Goal: Task Accomplishment & Management: Manage account settings

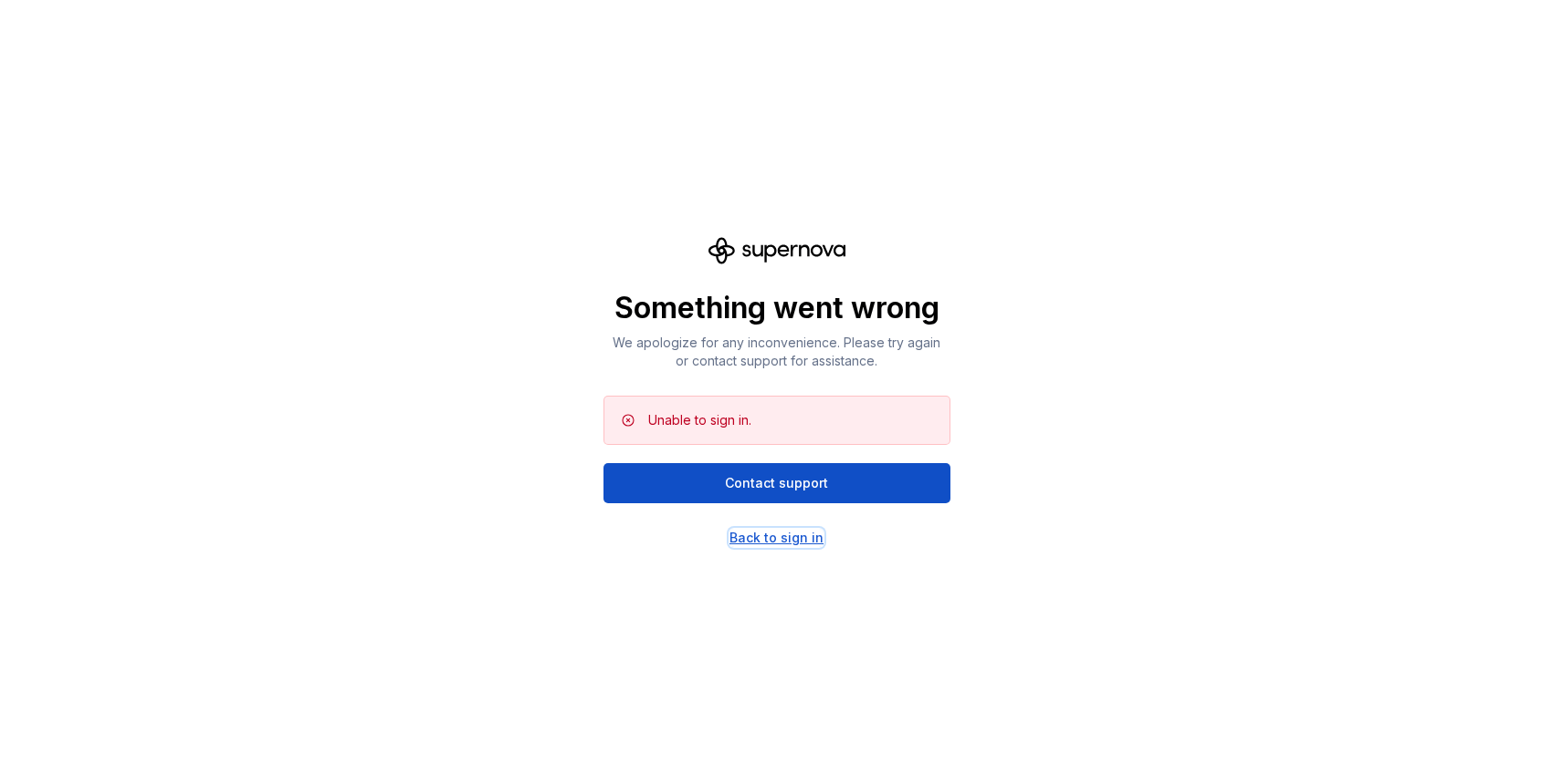
click at [787, 541] on div "Back to sign in" at bounding box center [776, 537] width 94 height 18
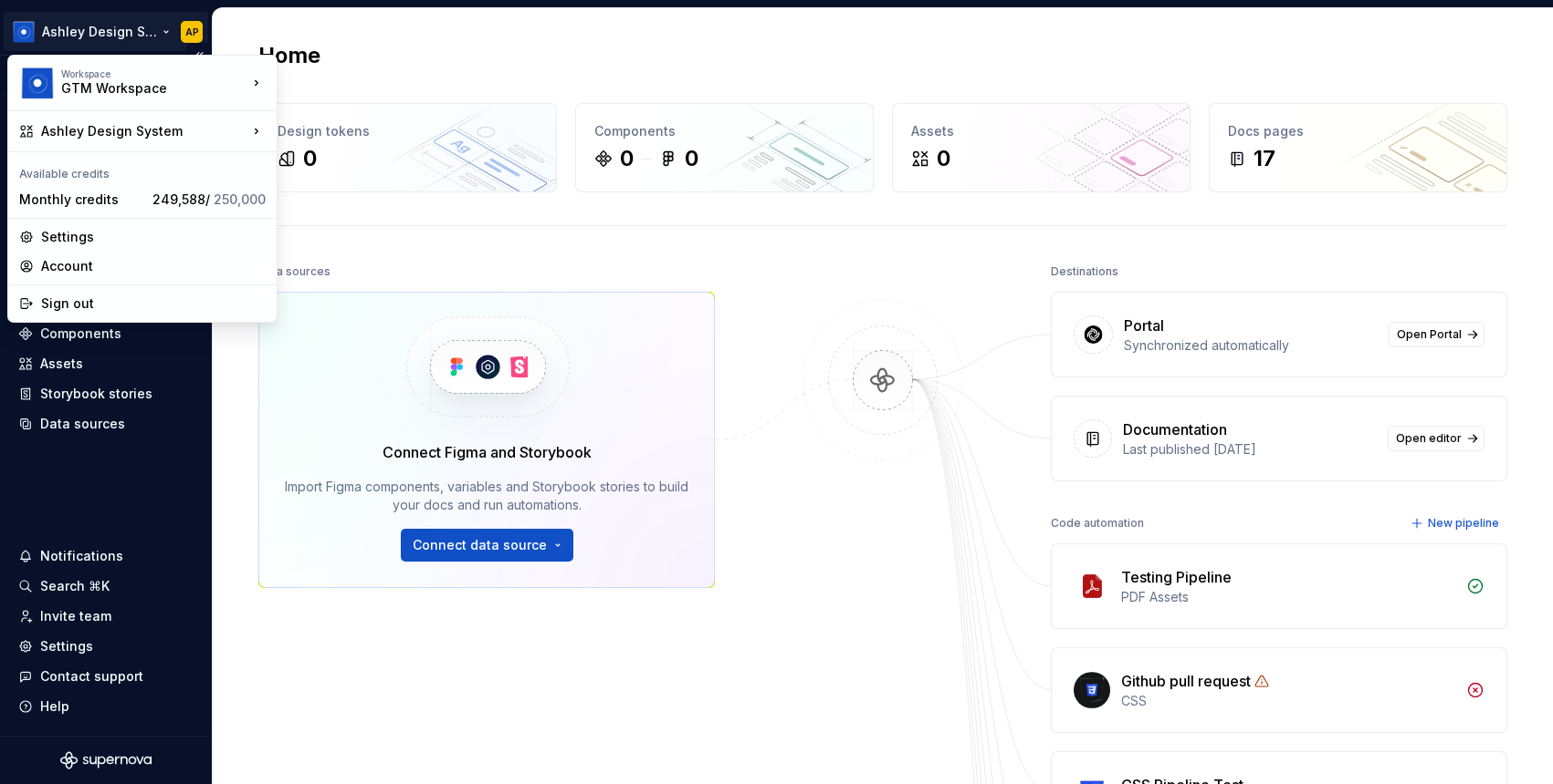
click at [143, 33] on html "Ashley Design System AP Version Current draft Home Documentation Analytics Code…" at bounding box center [776, 392] width 1553 height 784
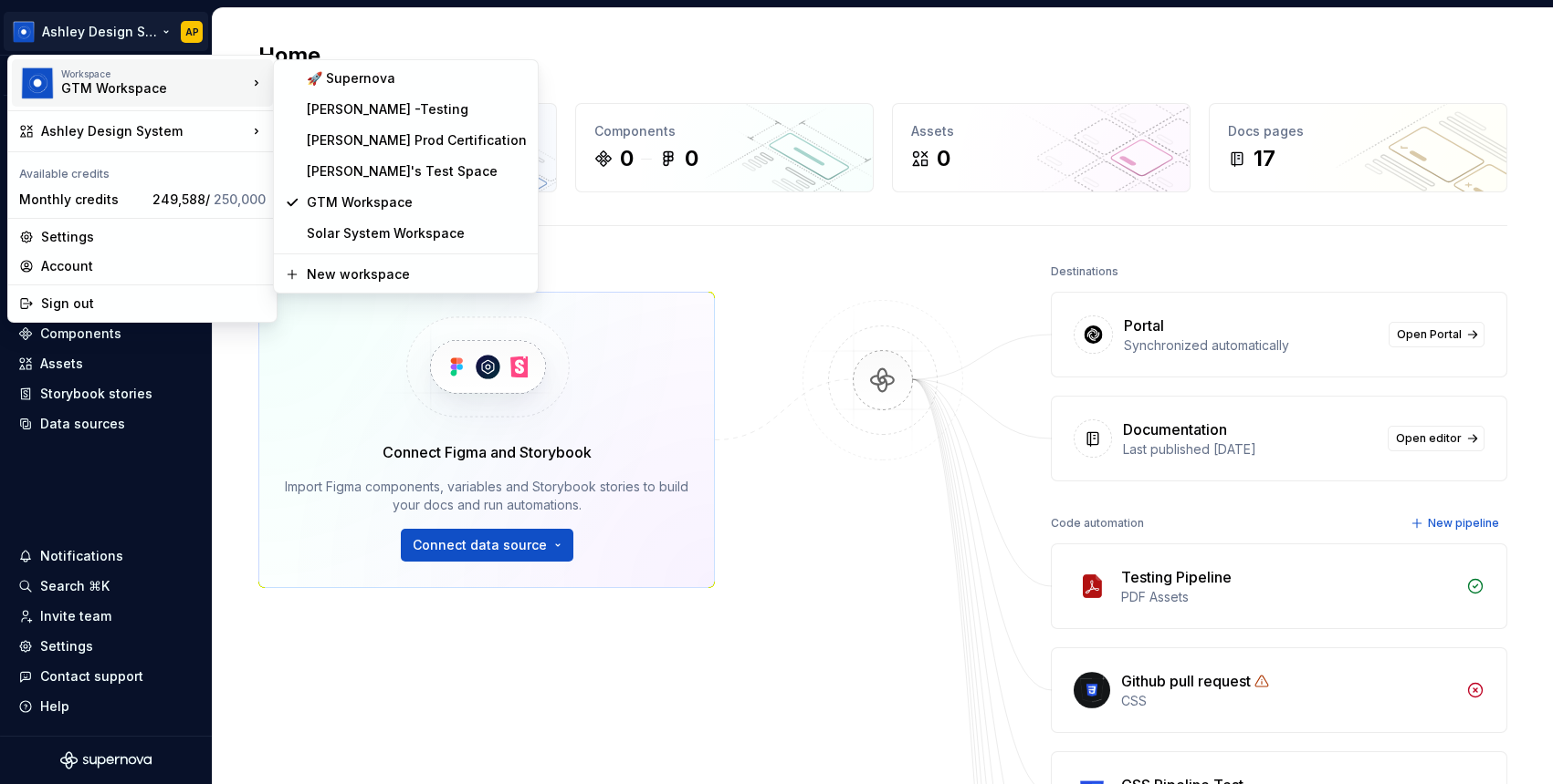
click at [106, 87] on div "GTM Workspace" at bounding box center [138, 88] width 155 height 18
click at [359, 202] on div "GTM Workspace" at bounding box center [417, 202] width 220 height 18
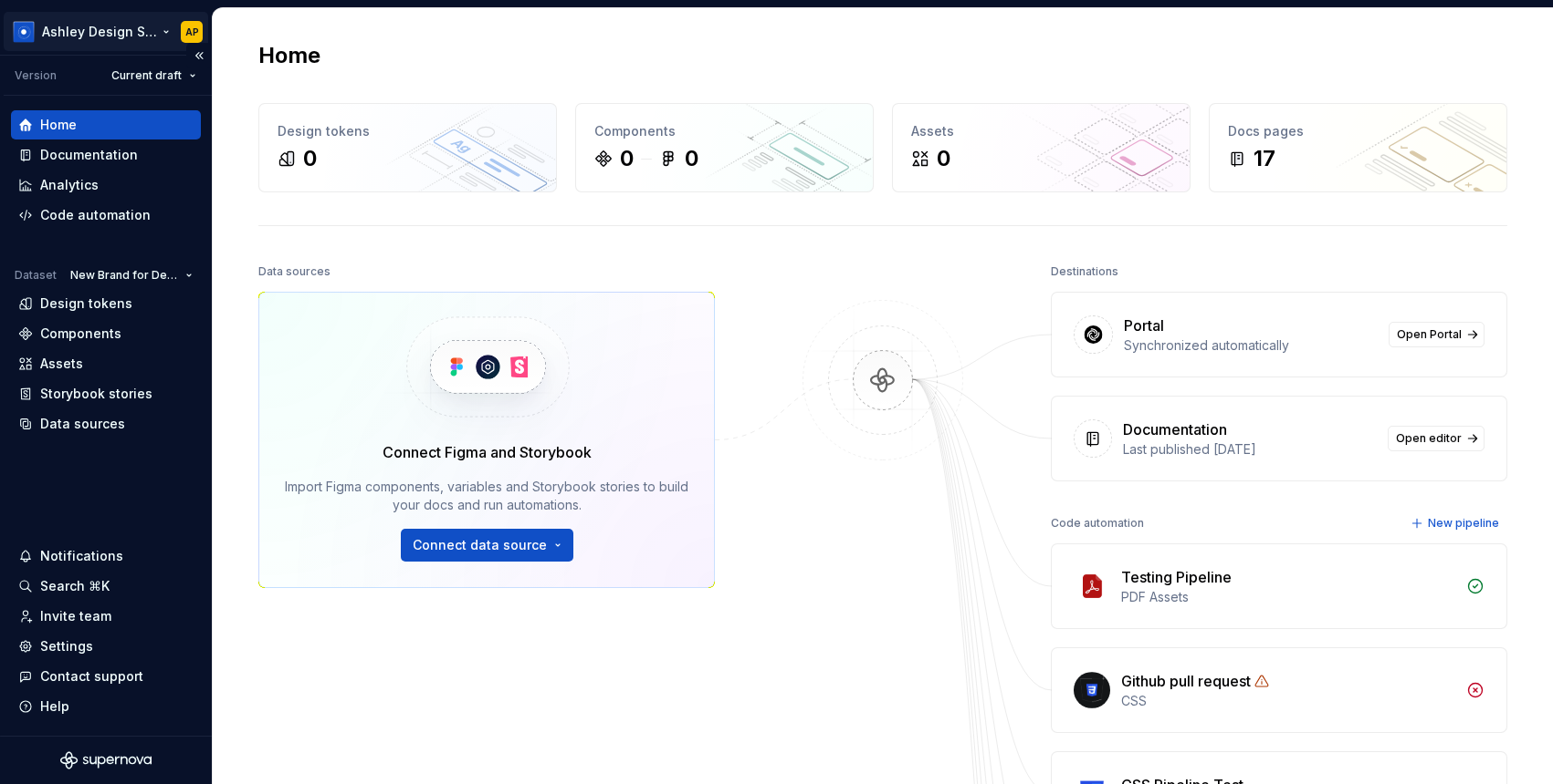
click at [138, 31] on html "Ashley Design System AP Version Current draft Home Documentation Analytics Code…" at bounding box center [776, 392] width 1553 height 784
click at [148, 31] on html "Ashley Design System AP Version Current draft Home Documentation Analytics Code…" at bounding box center [776, 392] width 1553 height 784
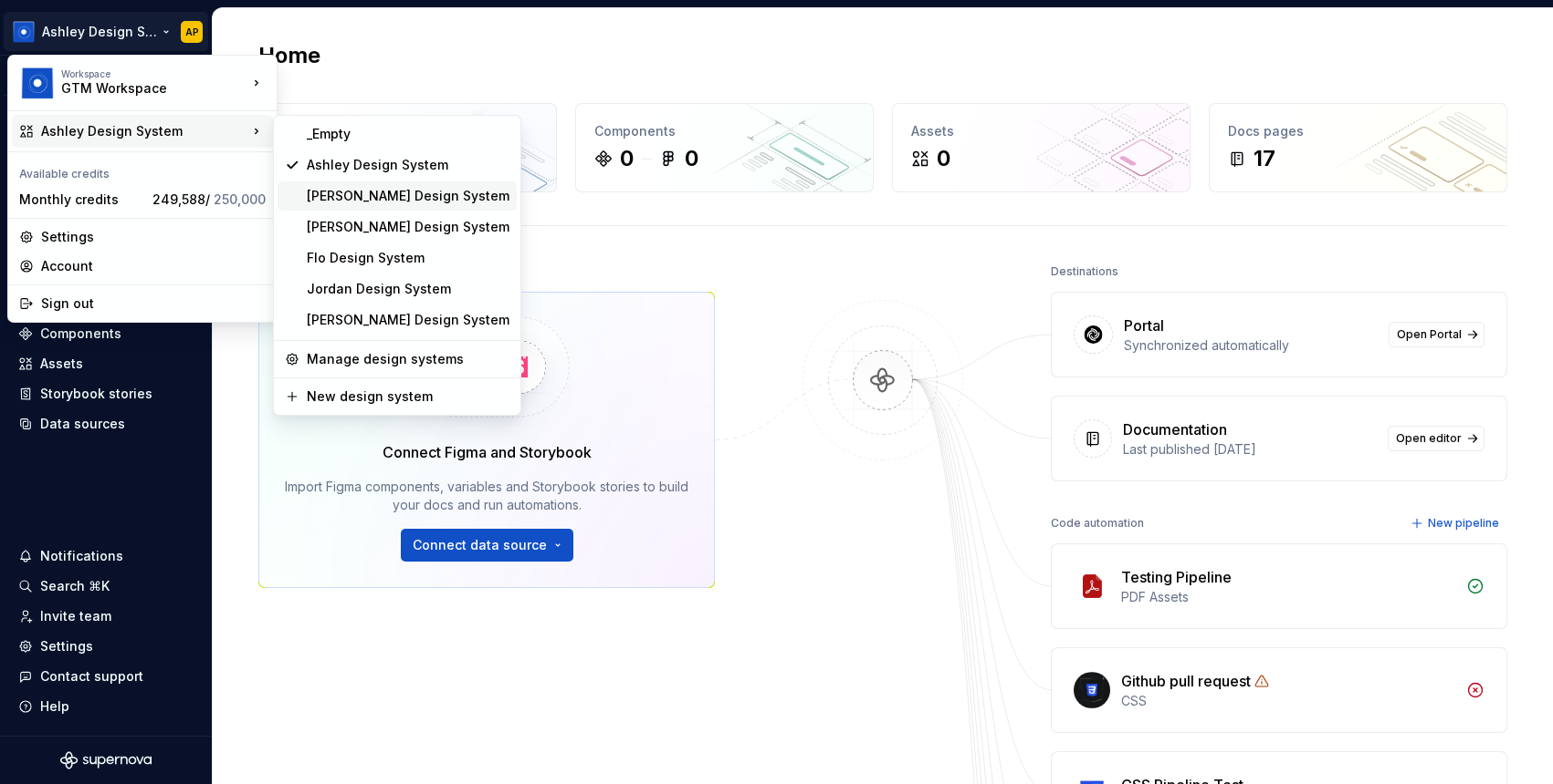
click at [359, 195] on div "Beatriz Design System" at bounding box center [408, 195] width 203 height 18
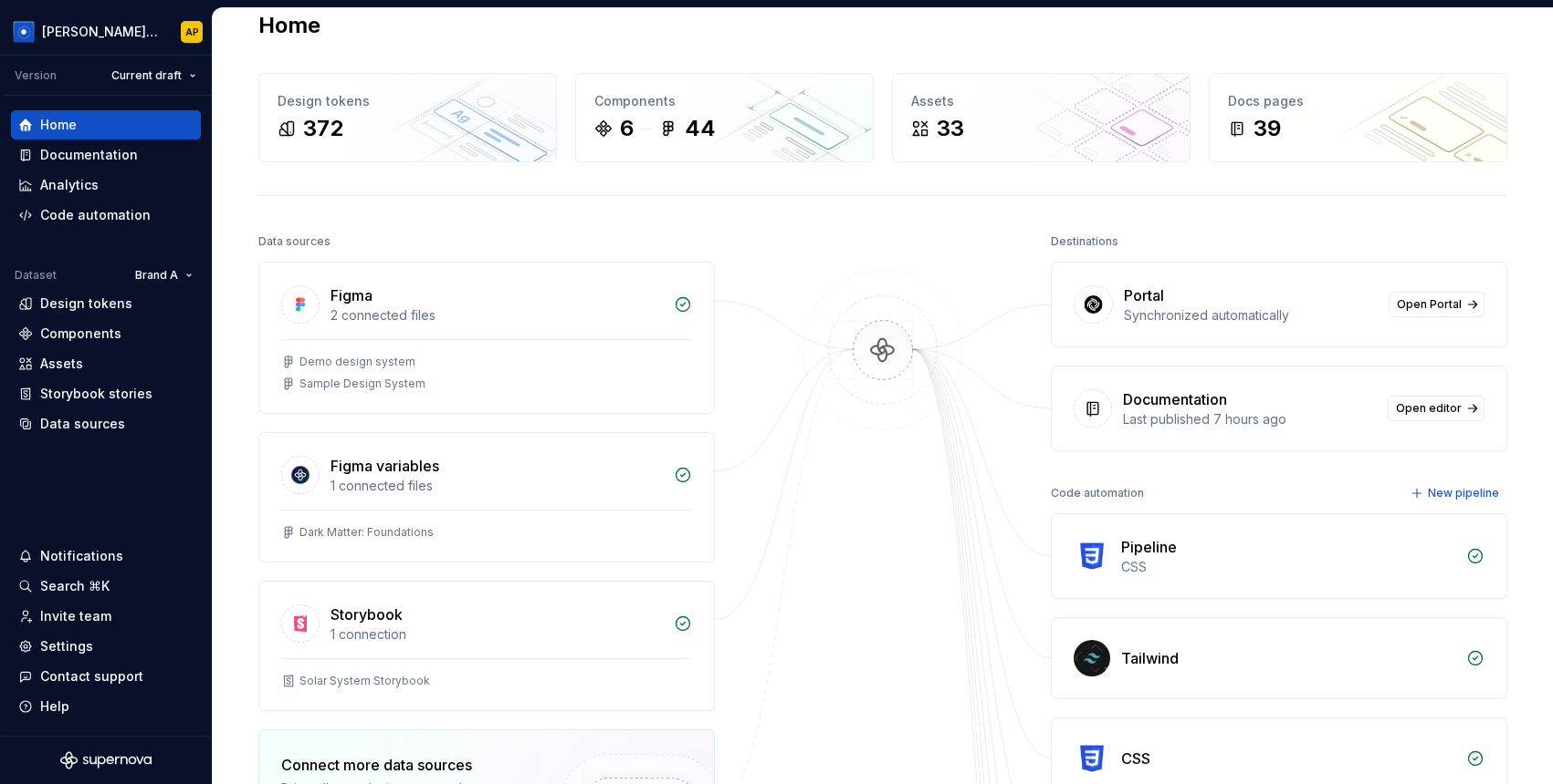
scroll to position [32, 0]
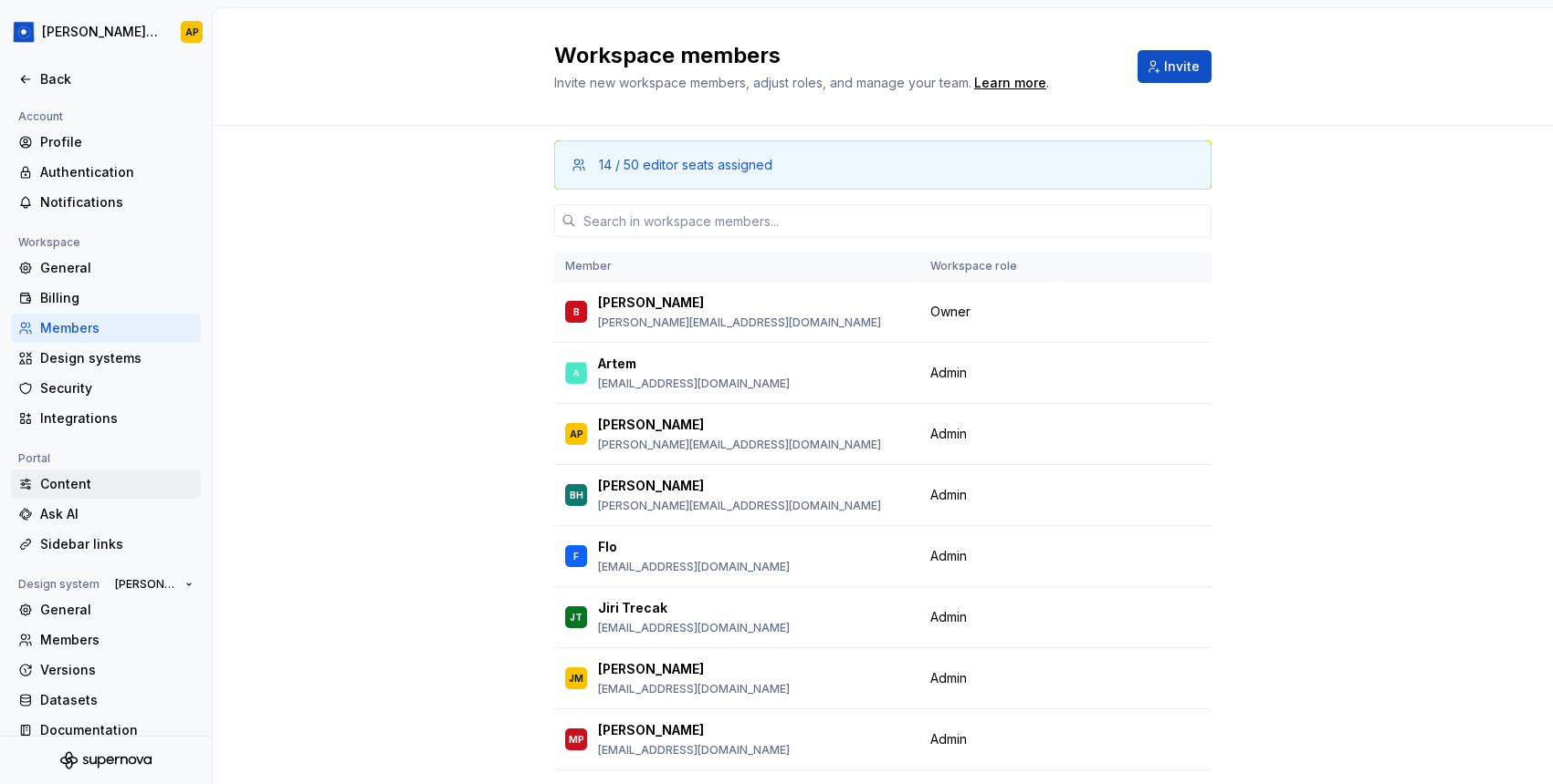
click at [61, 480] on div "Content" at bounding box center [116, 484] width 153 height 18
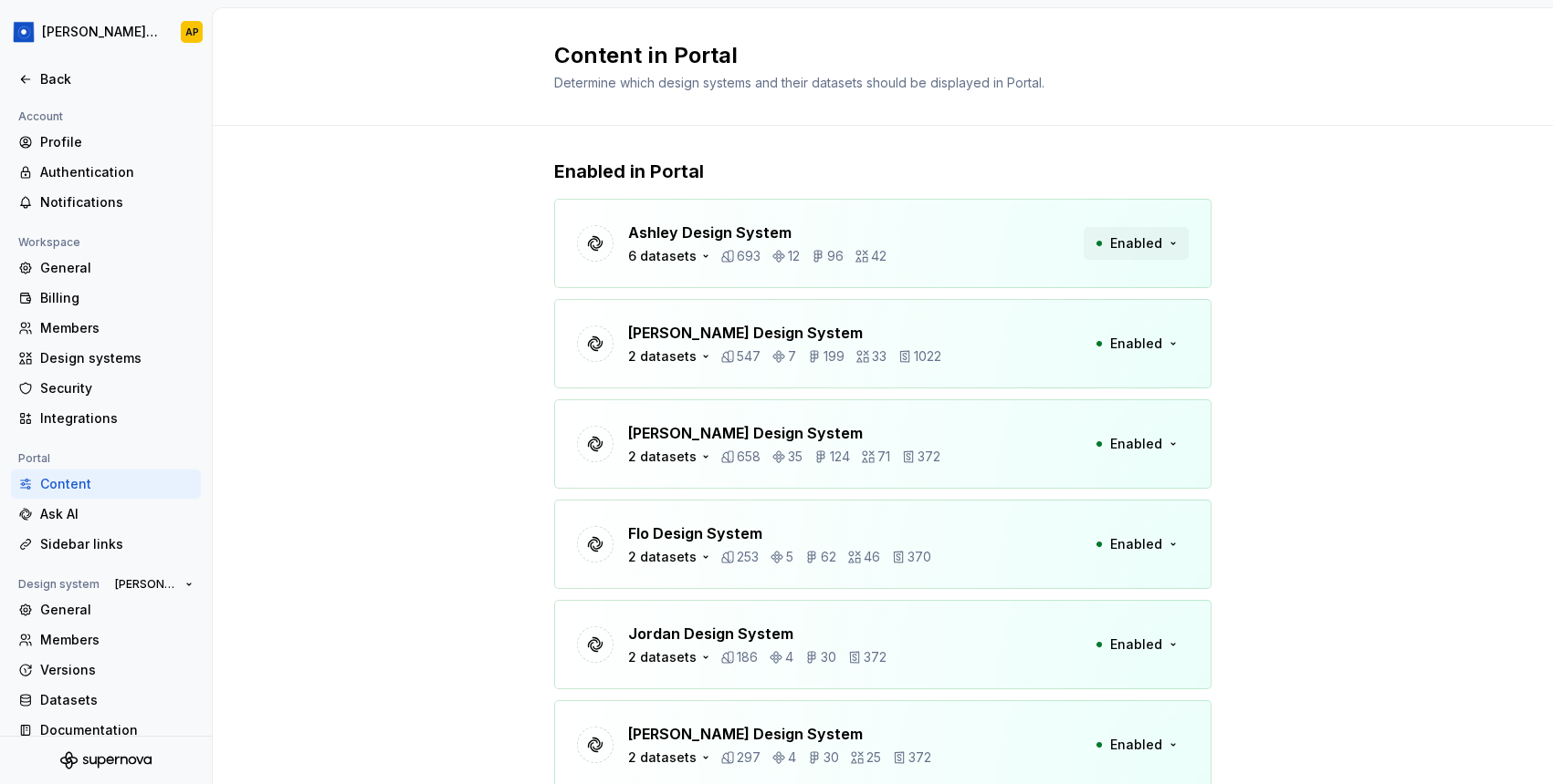
click at [1150, 247] on span "Enabled" at bounding box center [1135, 243] width 52 height 18
click at [1136, 281] on div "Disable from Portal" at bounding box center [1101, 282] width 122 height 18
click at [1091, 276] on div "Disable from Portal" at bounding box center [1101, 282] width 122 height 18
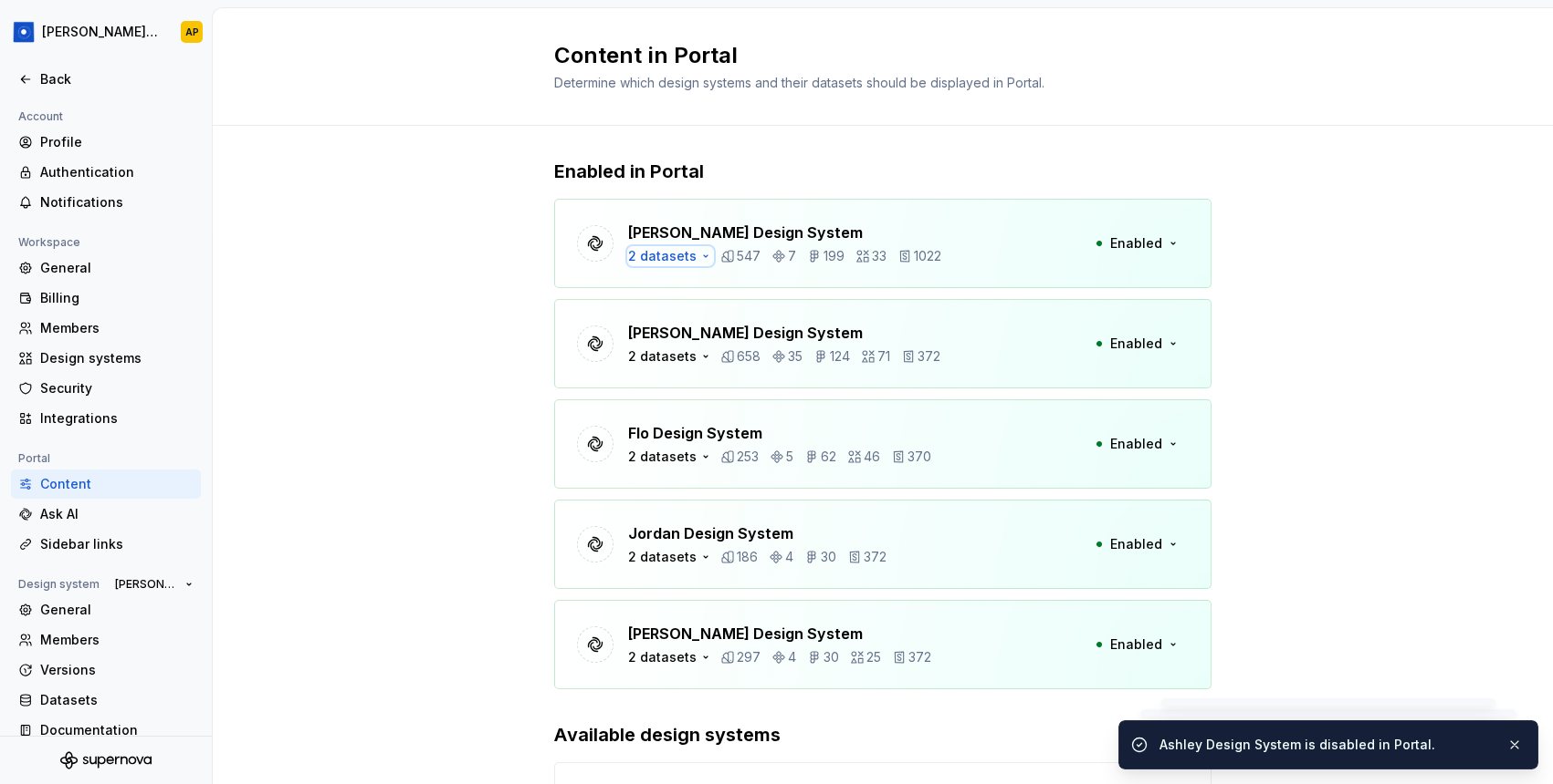
click at [698, 261] on icon "button" at bounding box center [706, 257] width 15 height 15
click at [677, 294] on div "Brand A" at bounding box center [738, 285] width 212 height 29
click at [678, 313] on span "Brand C" at bounding box center [738, 314] width 212 height 29
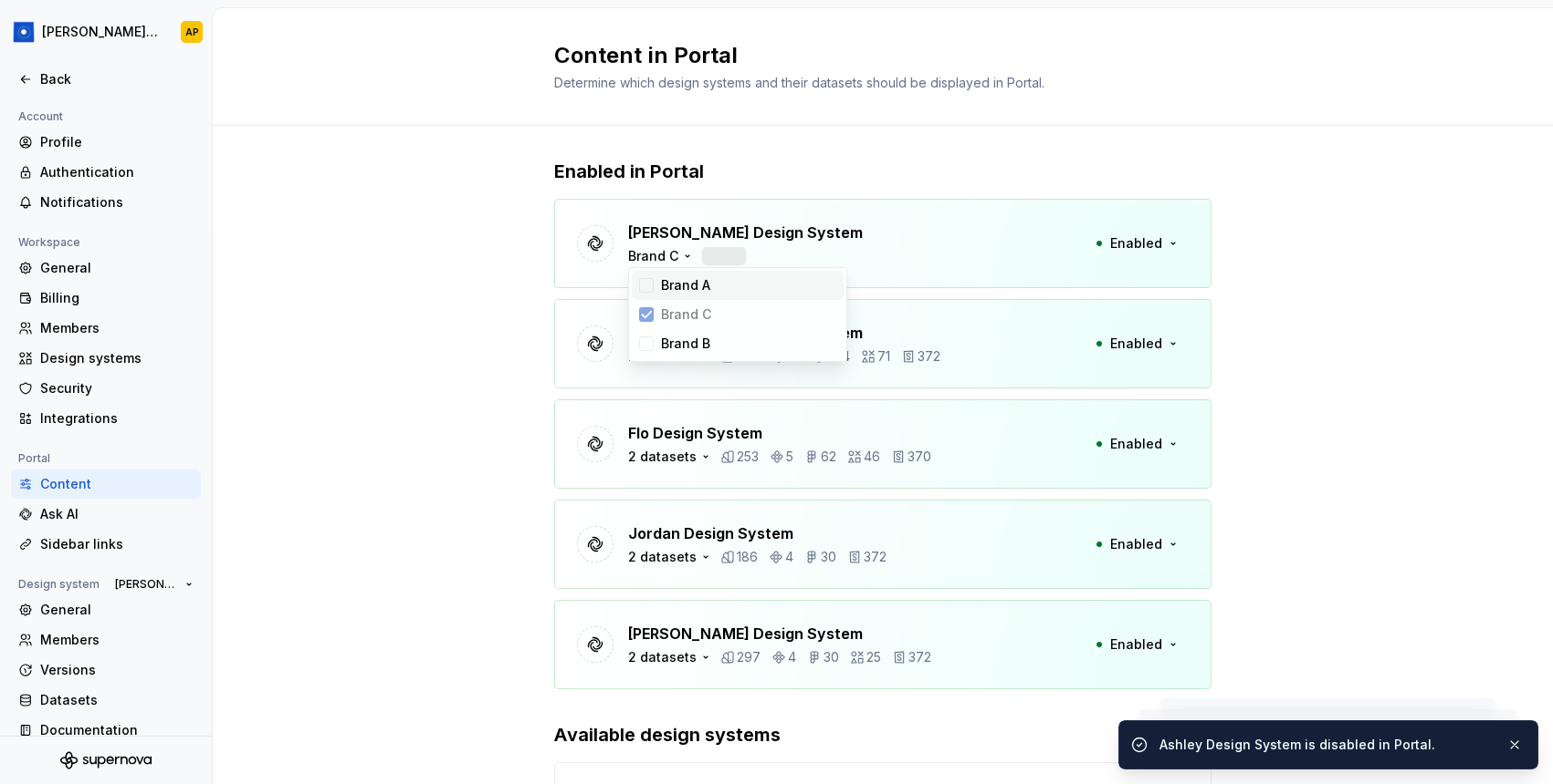
click at [675, 280] on div "Brand A" at bounding box center [685, 285] width 50 height 18
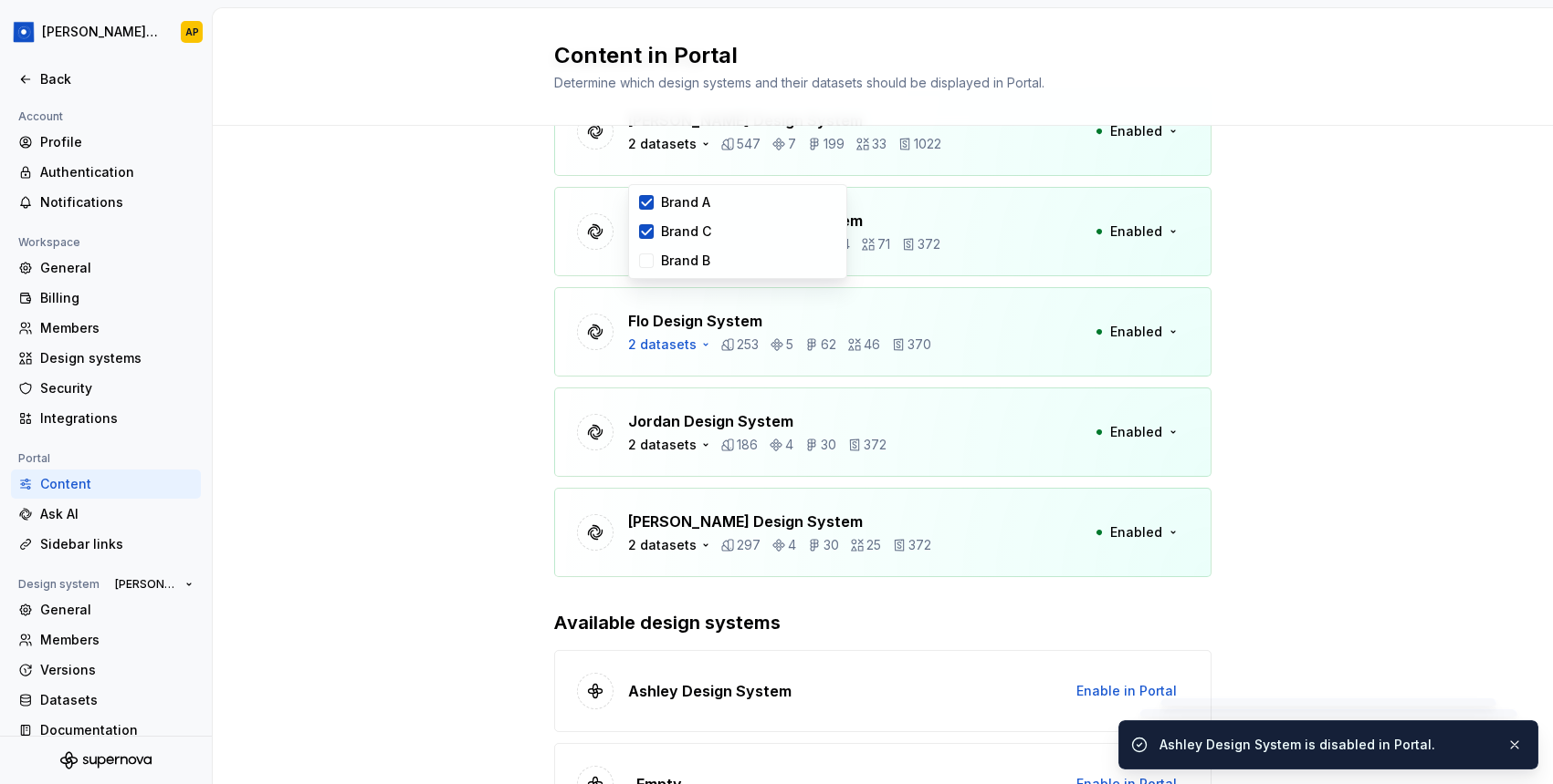
scroll to position [222, 0]
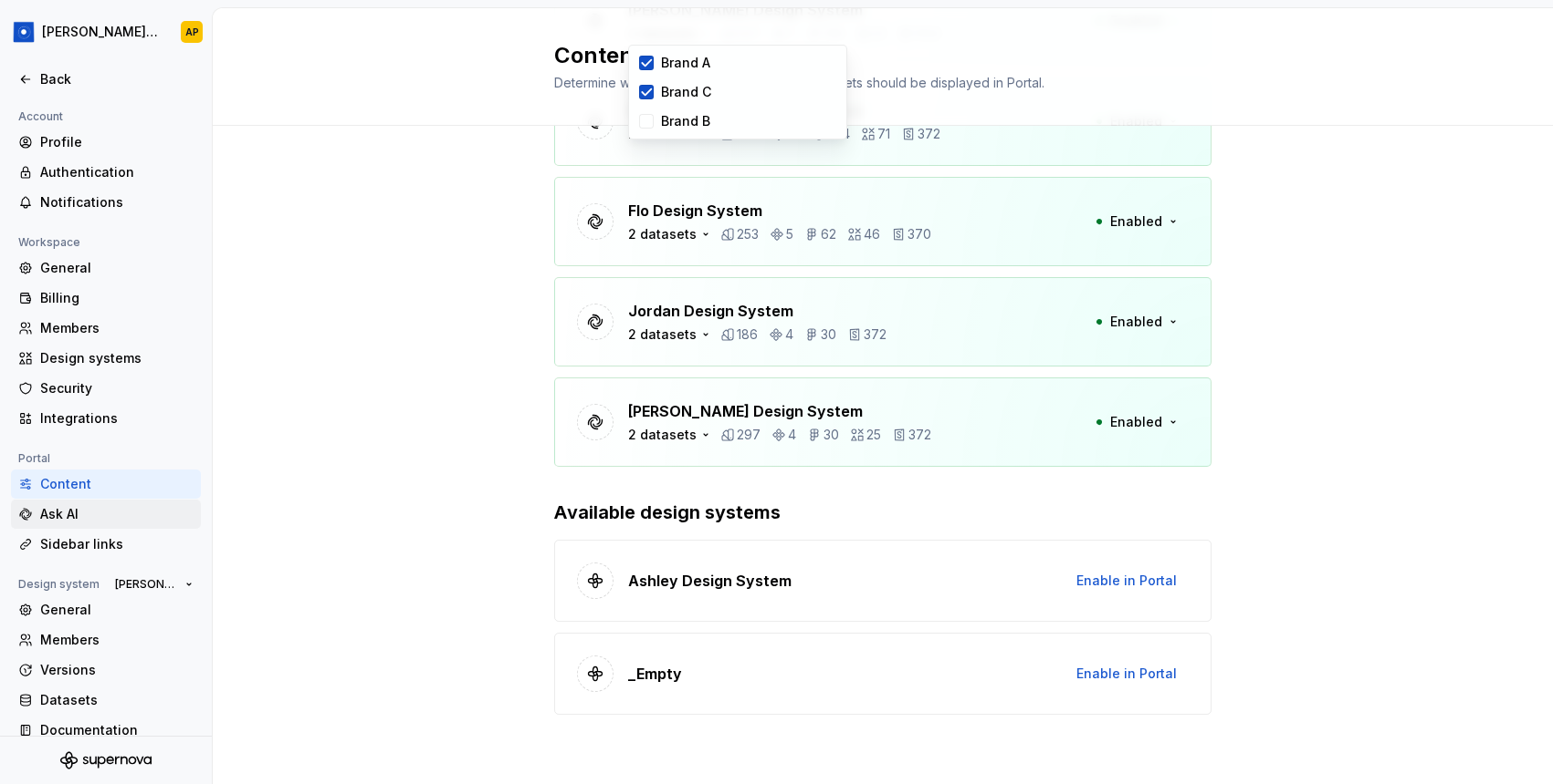
click at [63, 515] on div "Ask AI" at bounding box center [116, 514] width 153 height 18
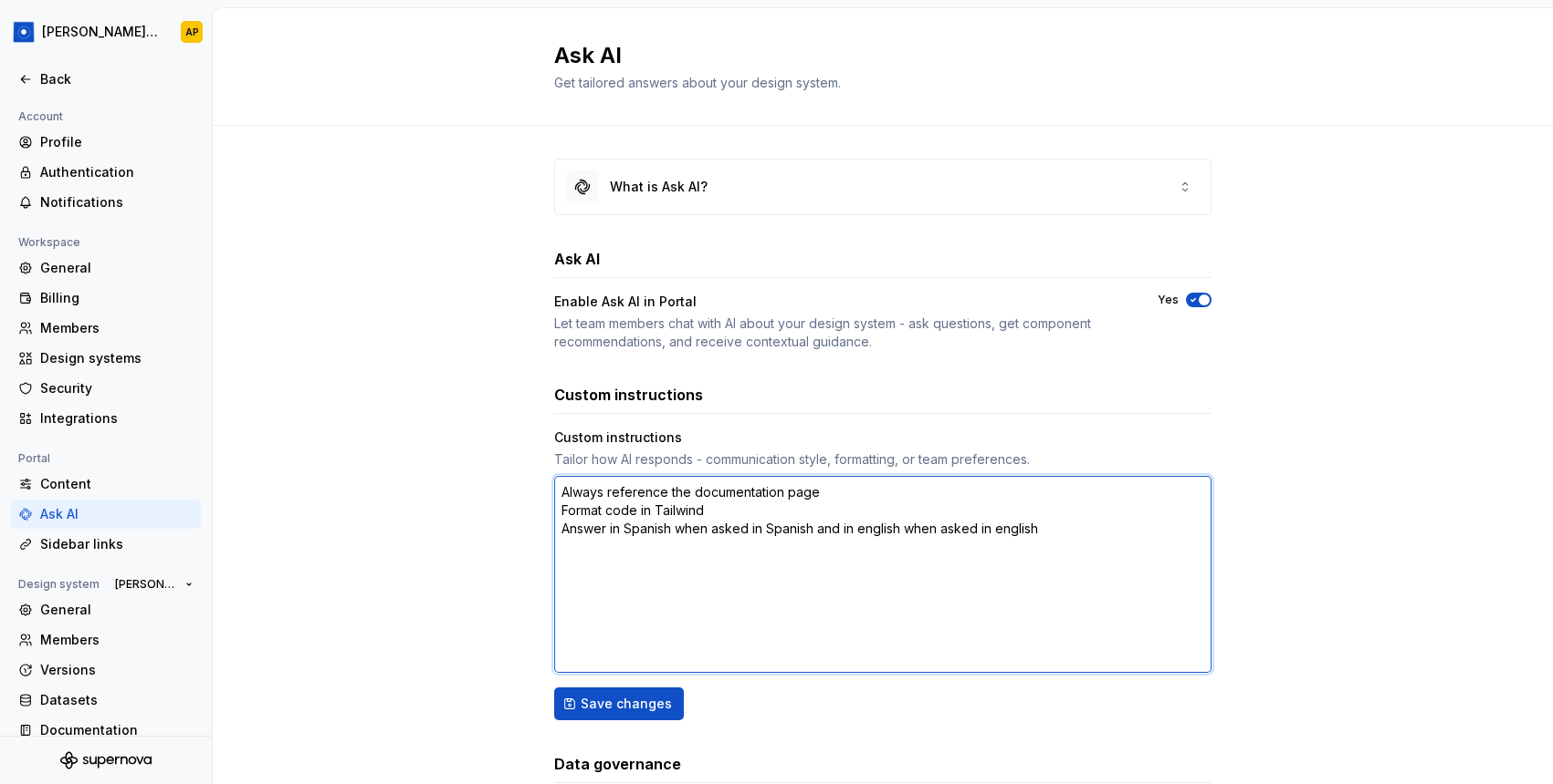
drag, startPoint x: 561, startPoint y: 530, endPoint x: 805, endPoint y: 520, distance: 244.2
click at [805, 520] on textarea "Always reference the documentation page Format code in Tailwind Answer in Spani…" at bounding box center [882, 575] width 657 height 197
drag, startPoint x: 863, startPoint y: 529, endPoint x: 1106, endPoint y: 531, distance: 243.0
click at [1106, 531] on textarea "Always reference the documentation page Format code in Tailwind Answer in Spani…" at bounding box center [882, 575] width 657 height 197
click at [1097, 534] on textarea "Always reference the documentation page Format code in Tailwind Answer in Spani…" at bounding box center [882, 575] width 657 height 197
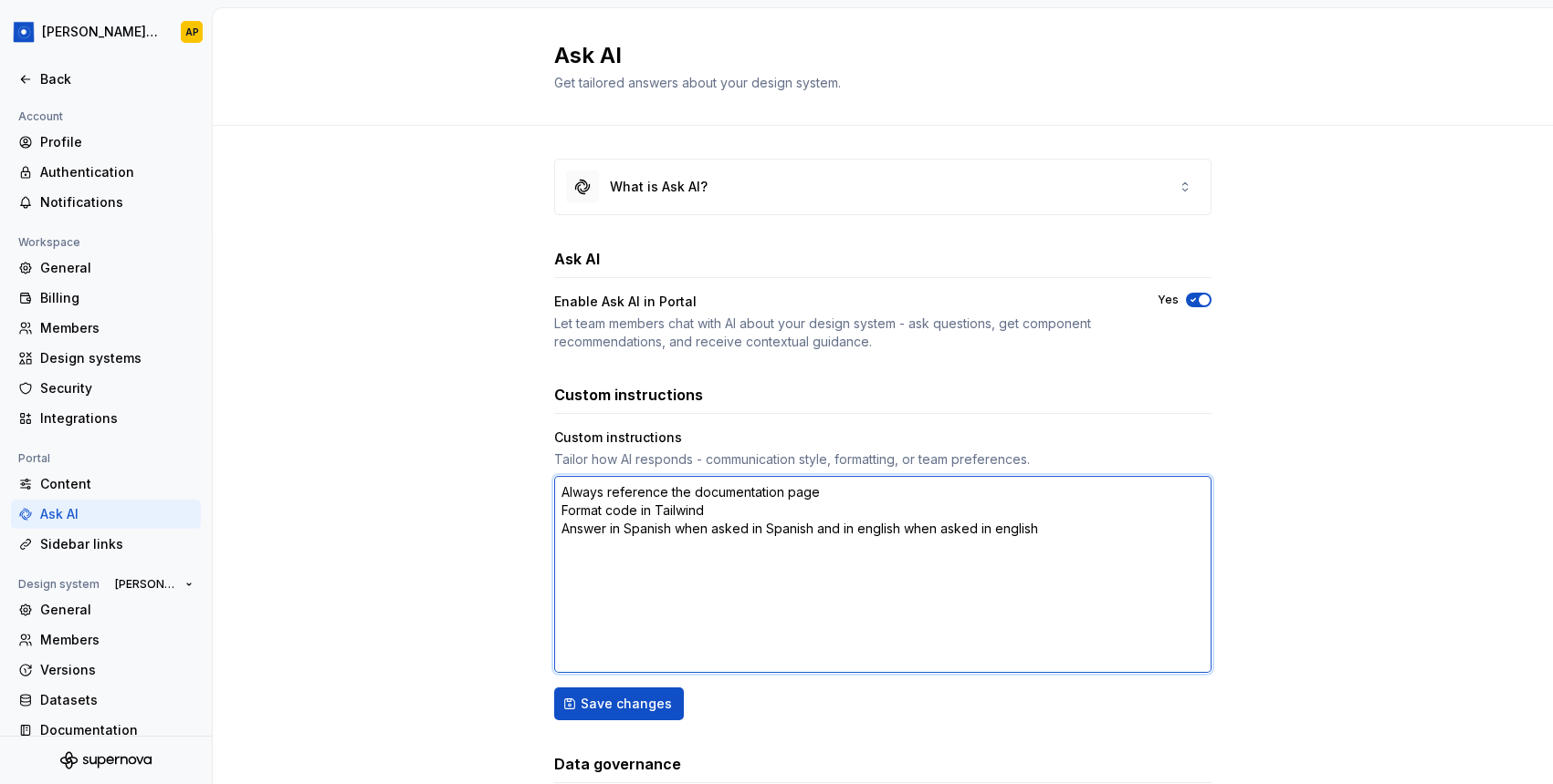
drag, startPoint x: 709, startPoint y: 509, endPoint x: 653, endPoint y: 508, distance: 56.0
click at [653, 508] on textarea "Always reference the documentation page Format code in Tailwind Answer in Spani…" at bounding box center [882, 575] width 657 height 197
type textarea "*"
type textarea "Always reference the documentation page Format code in C Answer in Spanish when…"
type textarea "*"
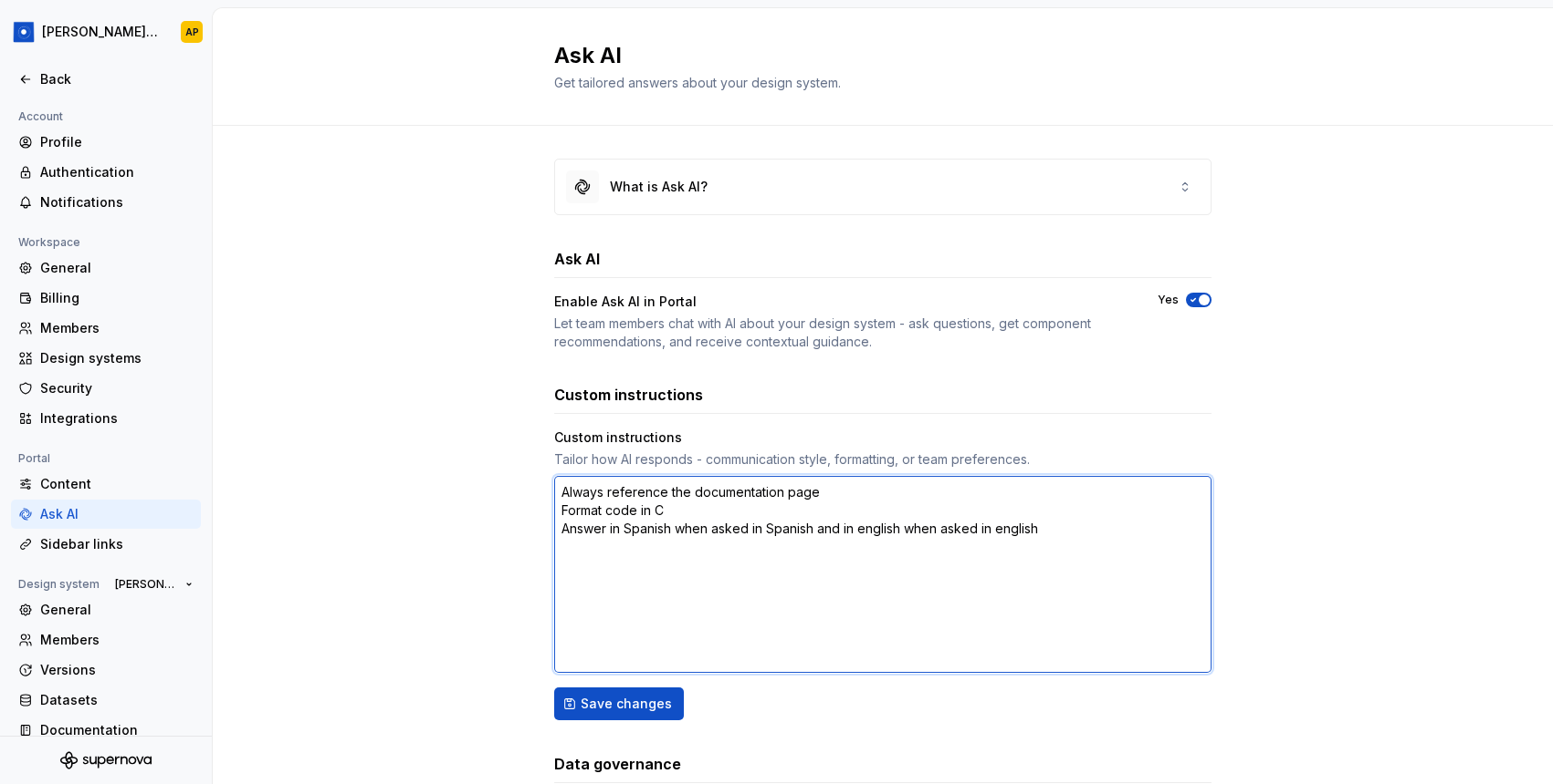
type textarea "Always reference the documentation page Format code in CS Answer in Spanish whe…"
type textarea "*"
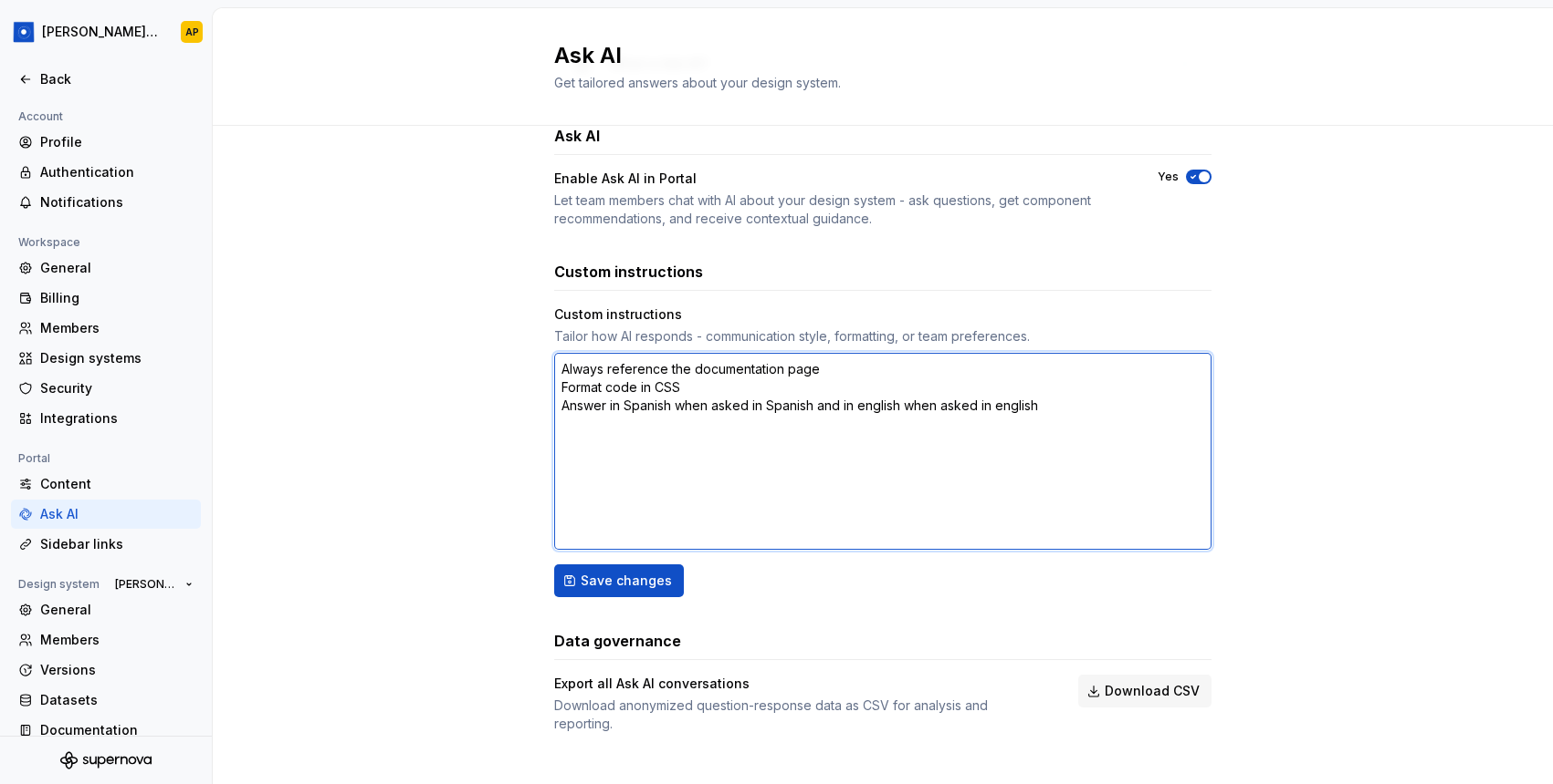
type textarea "Always reference the documentation page Format code in CSS Answer in Spanish wh…"
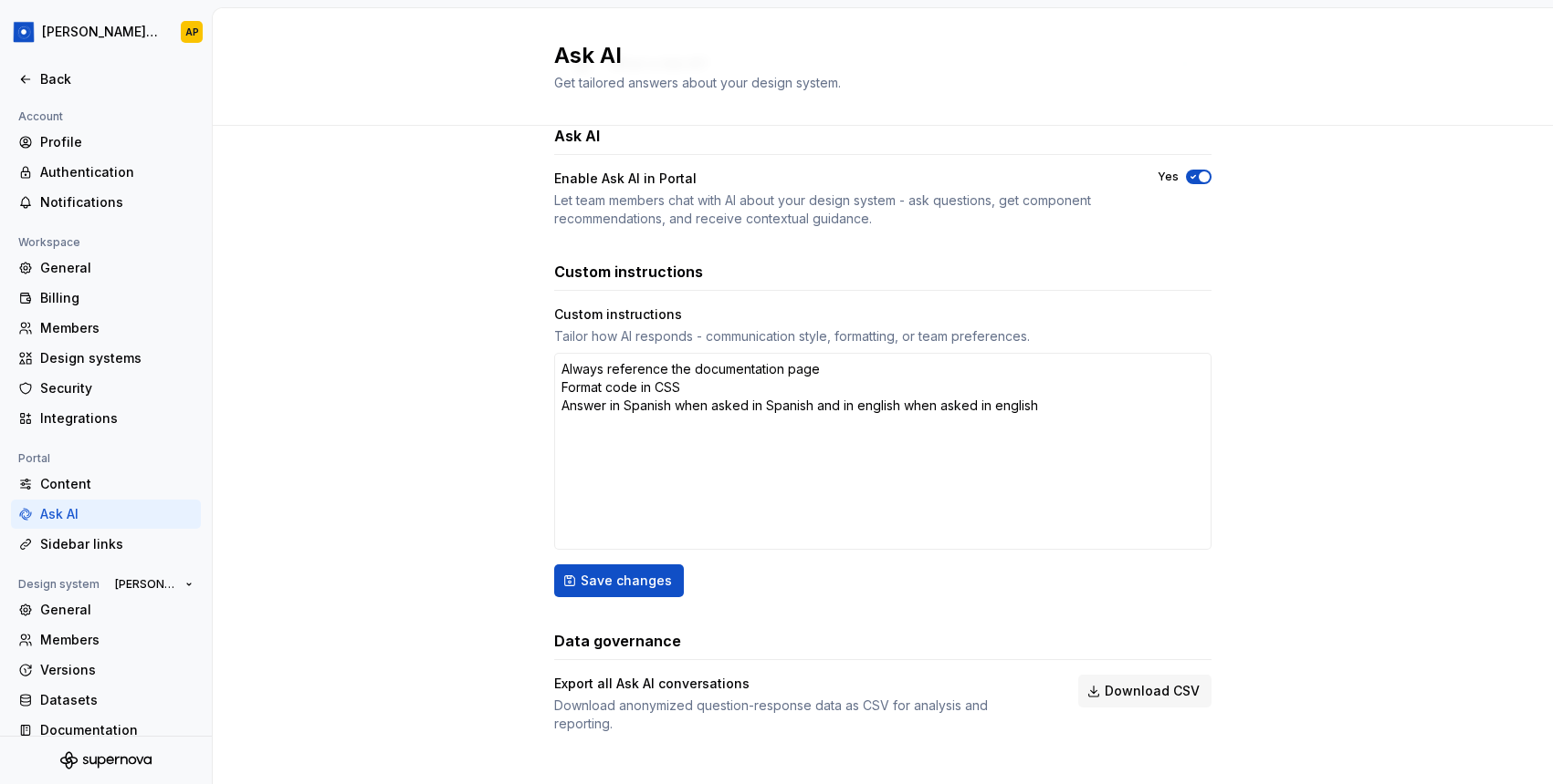
click at [1198, 178] on span "button" at bounding box center [1204, 177] width 11 height 11
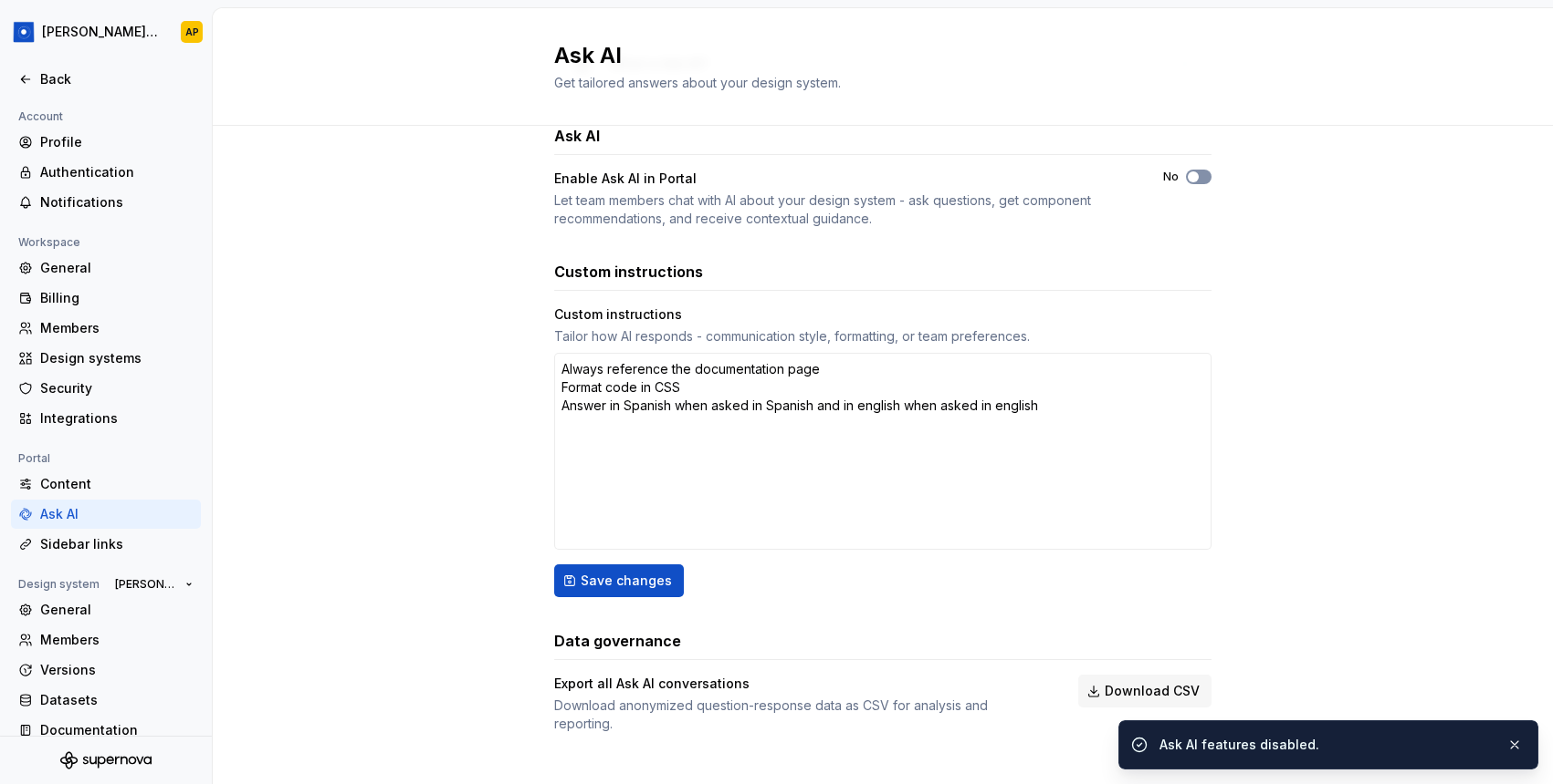
click at [1198, 178] on icon "button" at bounding box center [1193, 177] width 15 height 11
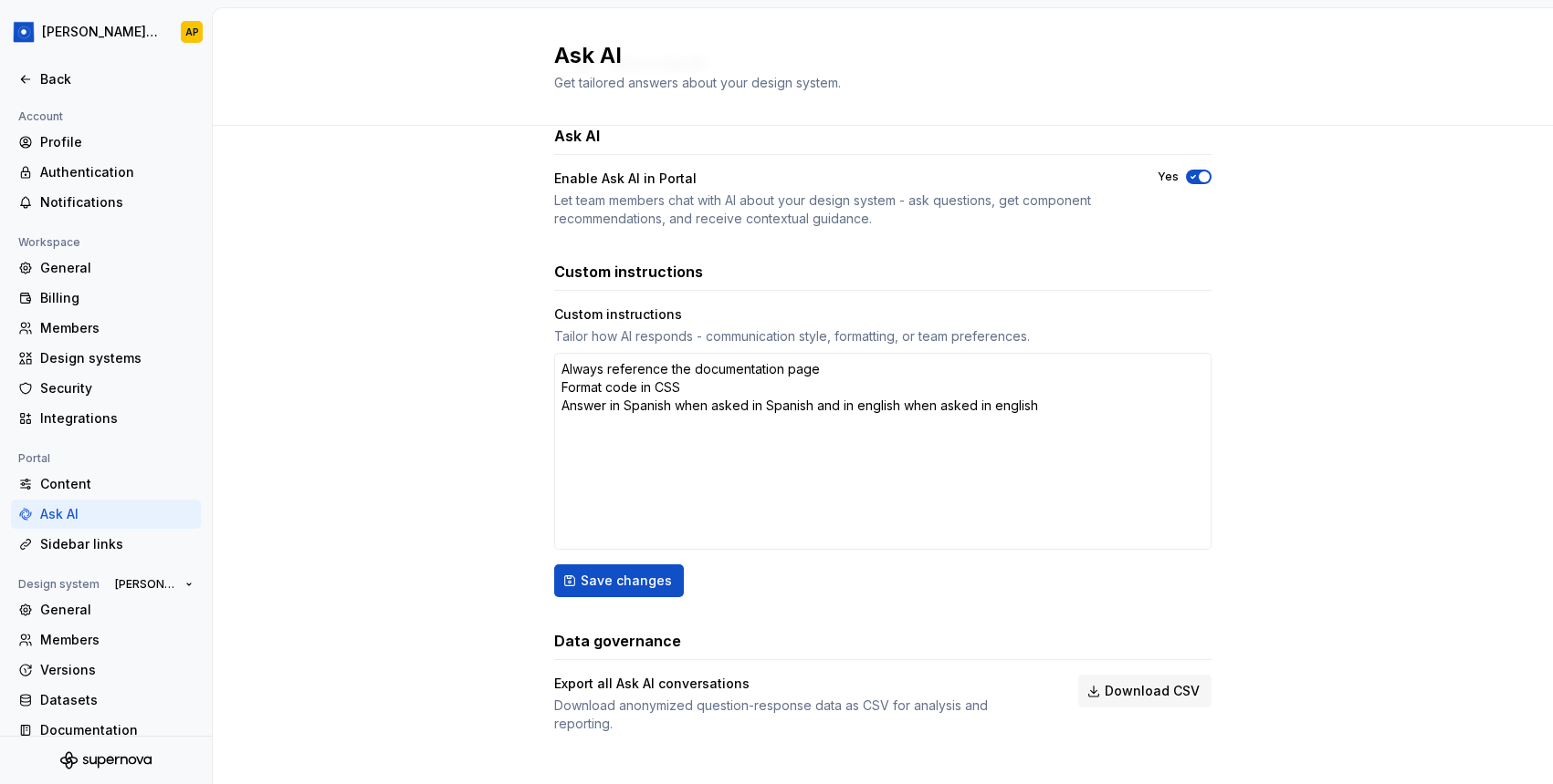
type textarea "*"
click at [38, 76] on div "Back" at bounding box center [105, 79] width 175 height 18
